Goal: Information Seeking & Learning: Find specific page/section

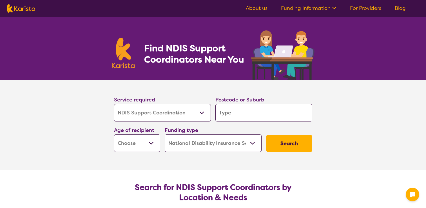
select select "NDIS Support Coordination"
select select "NDIS"
select select "NDIS Support Coordination"
select select "NDIS"
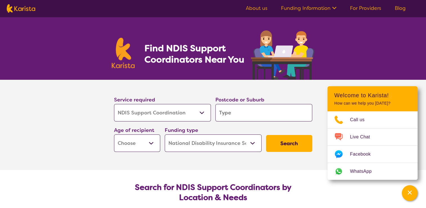
click at [237, 112] on input "search" at bounding box center [264, 112] width 97 height 17
type input "3"
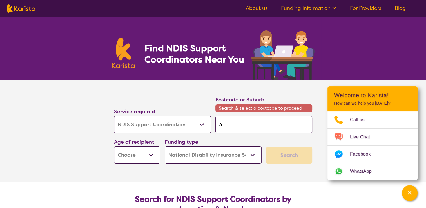
type input "33"
type input "335"
type input "3350"
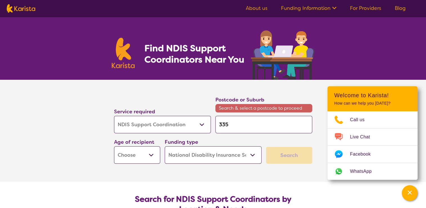
type input "3350"
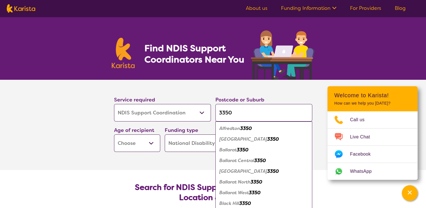
type input "3350"
click at [232, 150] on em "Ballarat" at bounding box center [227, 150] width 17 height 6
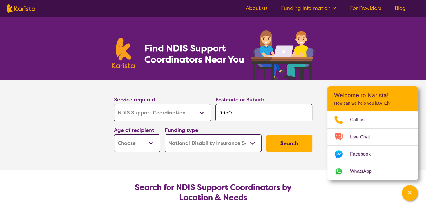
click at [293, 143] on button "Search" at bounding box center [289, 143] width 46 height 17
click at [150, 142] on select "Early Childhood - 0 to 9 Child - 10 to 11 Adolescent - 12 to 17 Adult - 18 to 6…" at bounding box center [137, 142] width 46 height 17
select select "AD"
click at [114, 134] on select "Early Childhood - 0 to 9 Child - 10 to 11 Adolescent - 12 to 17 Adult - 18 to 6…" at bounding box center [137, 142] width 46 height 17
select select "AD"
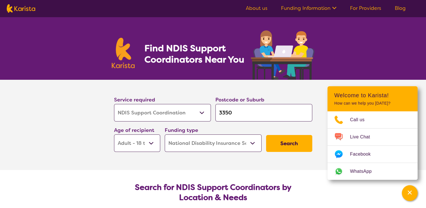
click at [288, 140] on button "Search" at bounding box center [289, 143] width 46 height 17
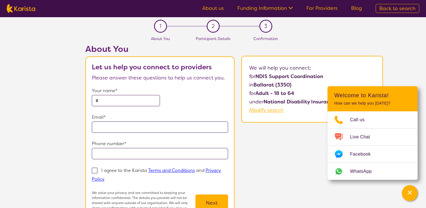
select select "NDIS Support Coordination"
select select "AD"
select select "NDIS"
select select "NDIS Support Coordination"
select select "AD"
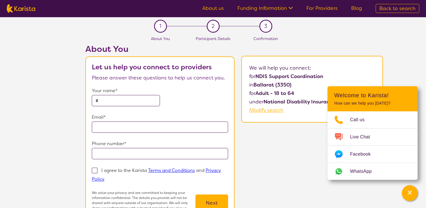
select select "NDIS"
